Goal: Task Accomplishment & Management: Manage account settings

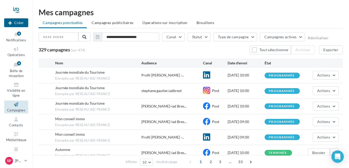
click at [122, 23] on span "Campagnes publicitaires" at bounding box center [113, 22] width 42 height 4
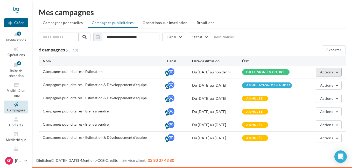
click at [325, 74] on span "Actions" at bounding box center [326, 72] width 13 height 4
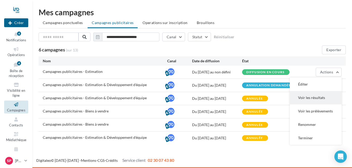
click at [308, 96] on button "Voir les résultats" at bounding box center [316, 97] width 52 height 13
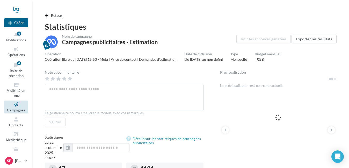
click at [47, 15] on span "button" at bounding box center [46, 16] width 3 height 4
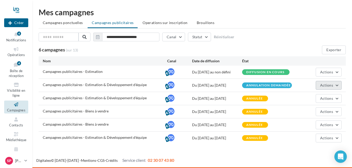
click at [323, 84] on span "Actions" at bounding box center [326, 85] width 13 height 4
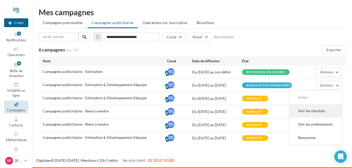
click at [314, 111] on button "Voir les résultats" at bounding box center [316, 110] width 52 height 13
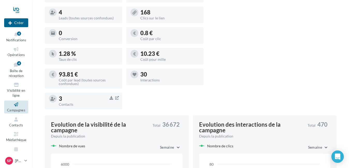
scroll to position [207, 0]
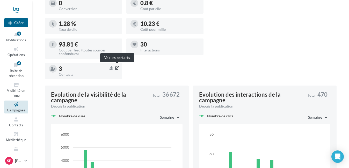
click at [117, 68] on icon "button" at bounding box center [117, 68] width 4 height 4
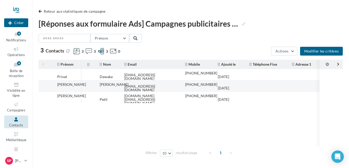
click at [101, 87] on div "[PERSON_NAME]" at bounding box center [114, 85] width 29 height 4
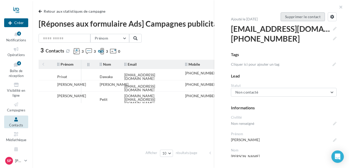
click at [305, 18] on button "Supprimer le contact" at bounding box center [303, 16] width 44 height 9
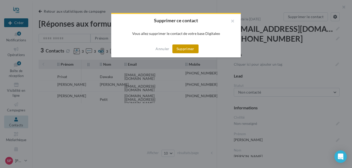
click at [191, 47] on button "Supprimer" at bounding box center [185, 49] width 26 height 9
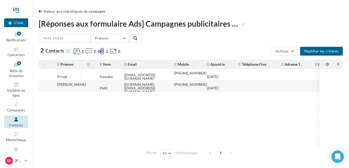
click at [108, 87] on td "Petit" at bounding box center [108, 88] width 25 height 11
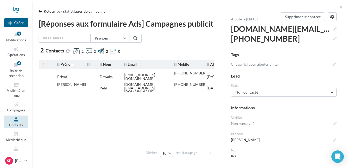
click at [159, 98] on tbody "Privat [GEOGRAPHIC_DATA] [EMAIL_ADDRESS][DOMAIN_NAME] [PHONE_NUMBER] [DATE] [PE…" at bounding box center [191, 108] width 304 height 78
click at [104, 99] on tbody "Privat [GEOGRAPHIC_DATA] [EMAIL_ADDRESS][DOMAIN_NAME] [PHONE_NUMBER] [DATE] [PE…" at bounding box center [191, 108] width 304 height 78
click at [341, 8] on button "button" at bounding box center [339, 8] width 21 height 16
